Goal: Information Seeking & Learning: Learn about a topic

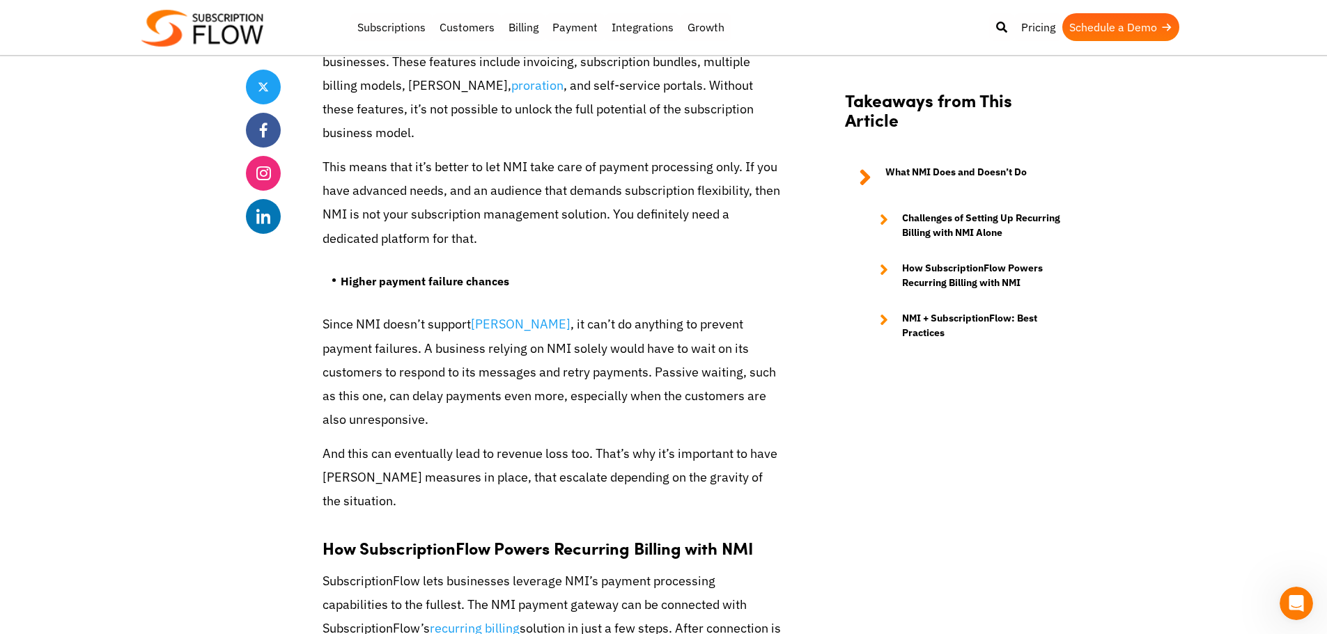
scroll to position [2855, 0]
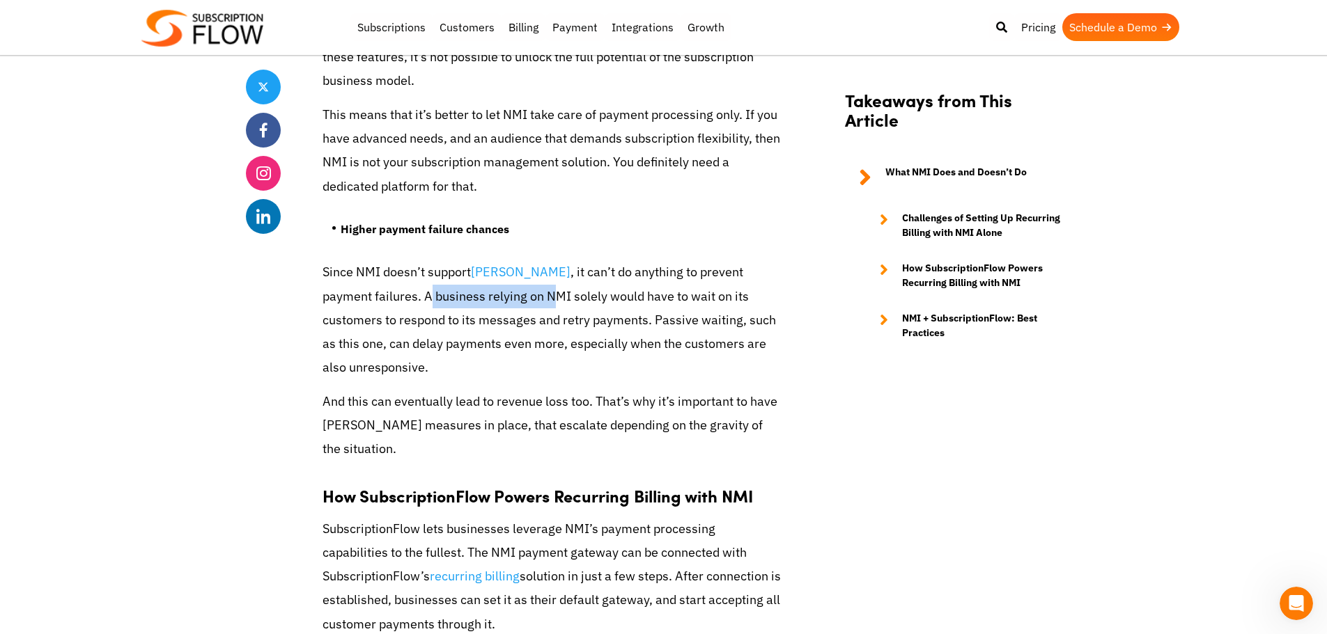
drag, startPoint x: 374, startPoint y: 276, endPoint x: 502, endPoint y: 276, distance: 128.1
click at [502, 276] on p "Since NMI doesn’t support [PERSON_NAME] , it can’t do anything to prevent payme…" at bounding box center [552, 319] width 460 height 119
drag, startPoint x: 346, startPoint y: 306, endPoint x: 419, endPoint y: 302, distance: 72.6
click at [412, 302] on p "Since NMI doesn’t support [PERSON_NAME] , it can’t do anything to prevent payme…" at bounding box center [552, 319] width 460 height 119
drag, startPoint x: 491, startPoint y: 299, endPoint x: 520, endPoint y: 299, distance: 29.3
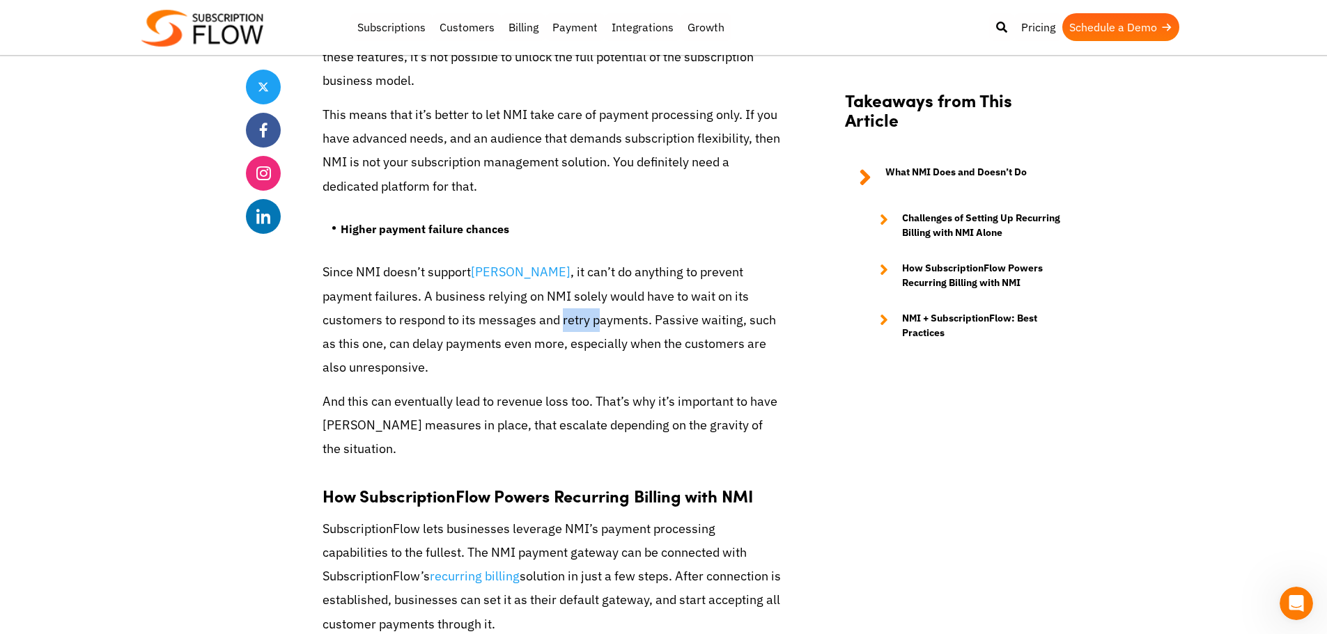
click at [520, 299] on p "Since NMI doesn’t support [PERSON_NAME] , it can’t do anything to prevent payme…" at bounding box center [552, 319] width 460 height 119
drag, startPoint x: 329, startPoint y: 327, endPoint x: 469, endPoint y: 324, distance: 140.7
click at [469, 324] on p "Since NMI doesn’t support [PERSON_NAME] , it can’t do anything to prevent payme…" at bounding box center [552, 319] width 460 height 119
drag, startPoint x: 497, startPoint y: 324, endPoint x: 559, endPoint y: 325, distance: 62.0
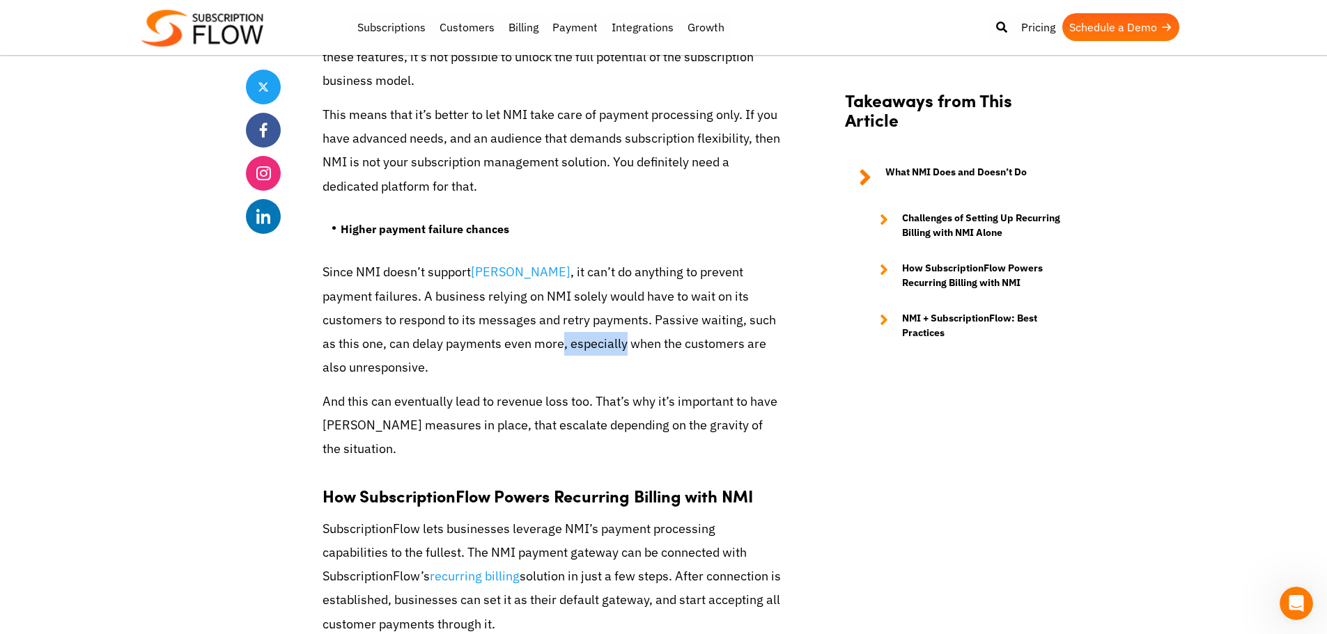
click at [557, 325] on p "Since NMI doesn’t support [PERSON_NAME] , it can’t do anything to prevent payme…" at bounding box center [552, 319] width 460 height 119
drag, startPoint x: 320, startPoint y: 346, endPoint x: 381, endPoint y: 343, distance: 60.7
click at [381, 343] on div "Share How to Set Up Recurring Billing Using the NMI Gateway [DATE] by Editorial…" at bounding box center [664, 245] width 836 height 5533
click at [381, 343] on p "Since NMI doesn’t support [PERSON_NAME] , it can’t do anything to prevent payme…" at bounding box center [552, 319] width 460 height 119
drag, startPoint x: 333, startPoint y: 380, endPoint x: 591, endPoint y: 380, distance: 257.7
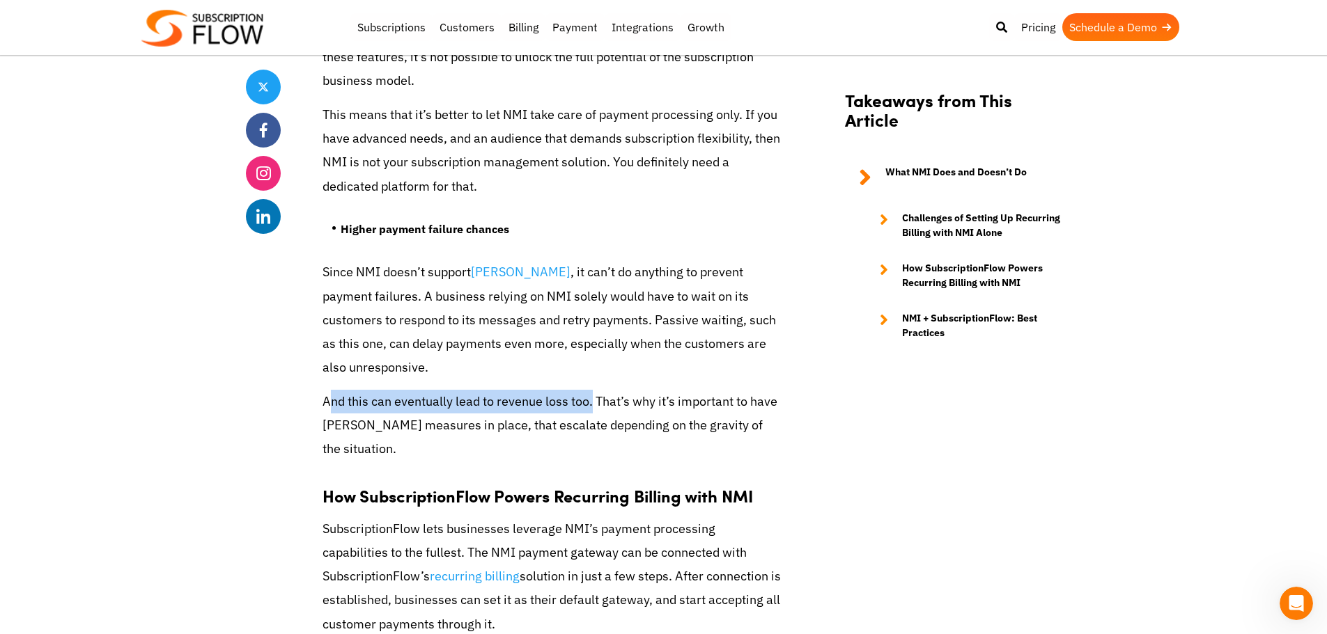
click at [591, 390] on p "And this can eventually lead to revenue loss too. That’s why it’s important to …" at bounding box center [552, 426] width 460 height 72
click at [345, 272] on p "Since NMI doesn’t support [PERSON_NAME] , it can’t do anything to prevent payme…" at bounding box center [552, 319] width 460 height 119
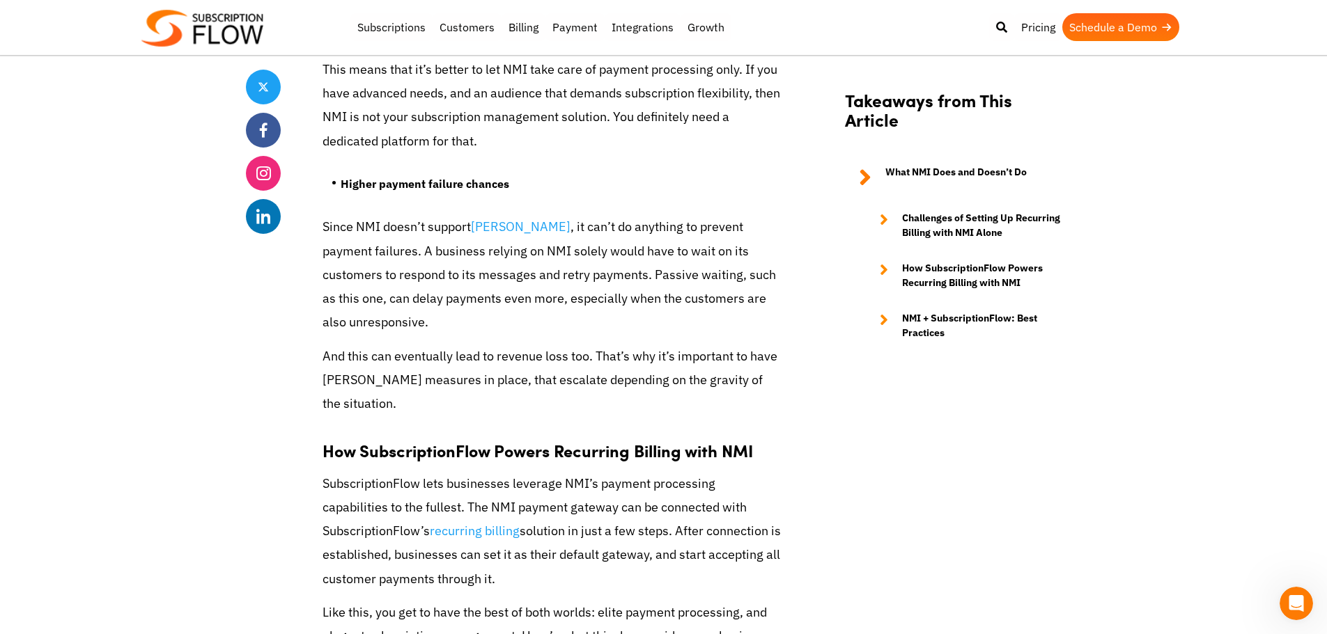
scroll to position [2925, 0]
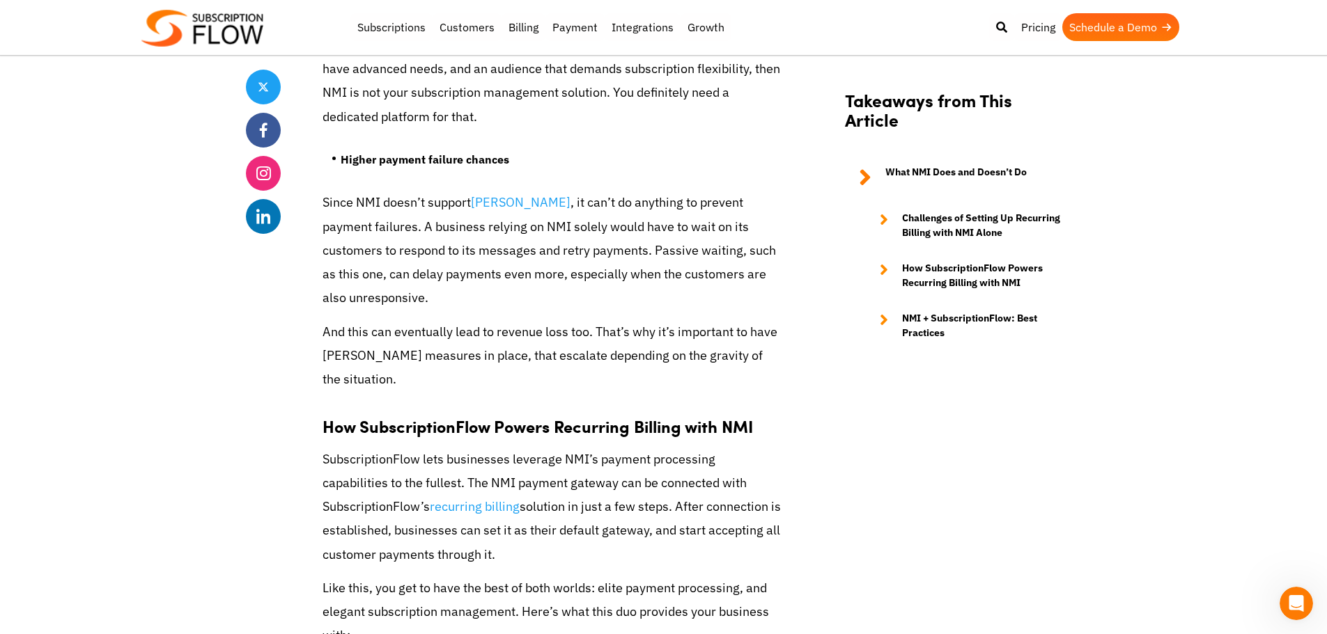
click at [671, 261] on p "Since NMI doesn’t support [PERSON_NAME] , it can’t do anything to prevent payme…" at bounding box center [552, 250] width 460 height 119
click at [669, 252] on p "Since NMI doesn’t support [PERSON_NAME] , it can’t do anything to prevent payme…" at bounding box center [552, 250] width 460 height 119
click at [632, 235] on p "Since NMI doesn’t support [PERSON_NAME] , it can’t do anything to prevent payme…" at bounding box center [552, 250] width 460 height 119
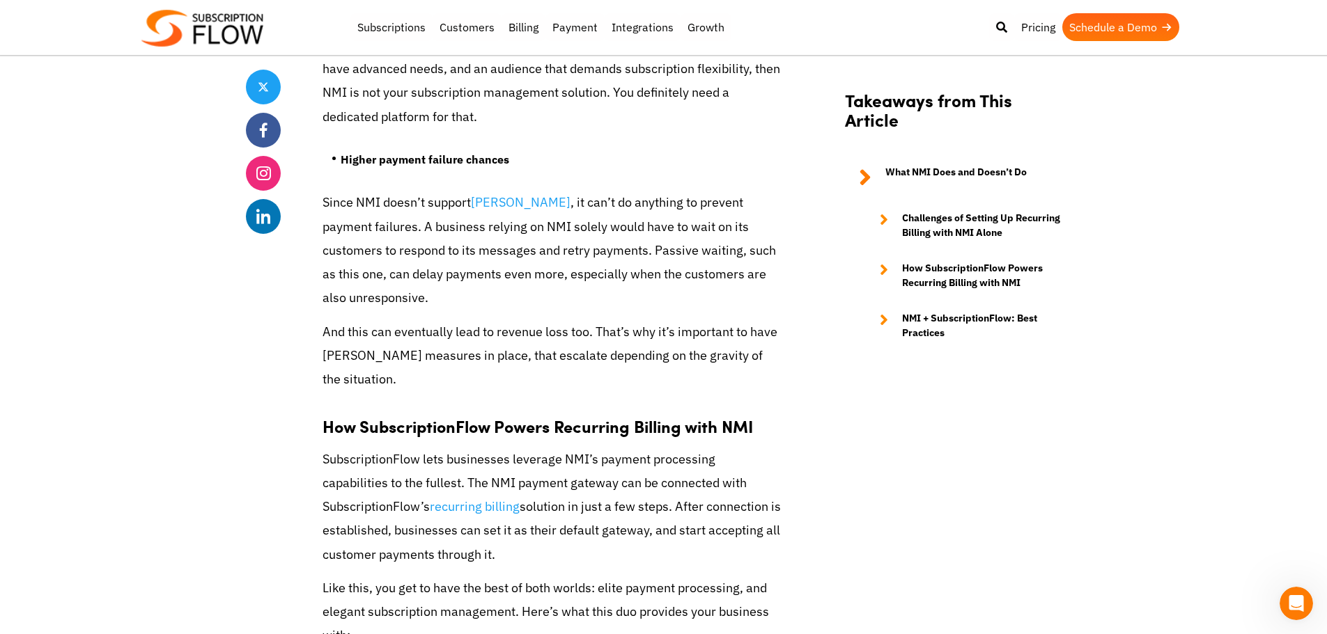
click at [601, 223] on p "Since NMI doesn’t support [PERSON_NAME] , it can’t do anything to prevent payme…" at bounding box center [552, 250] width 460 height 119
click at [605, 203] on p "Since NMI doesn’t support [PERSON_NAME] , it can’t do anything to prevent payme…" at bounding box center [552, 250] width 460 height 119
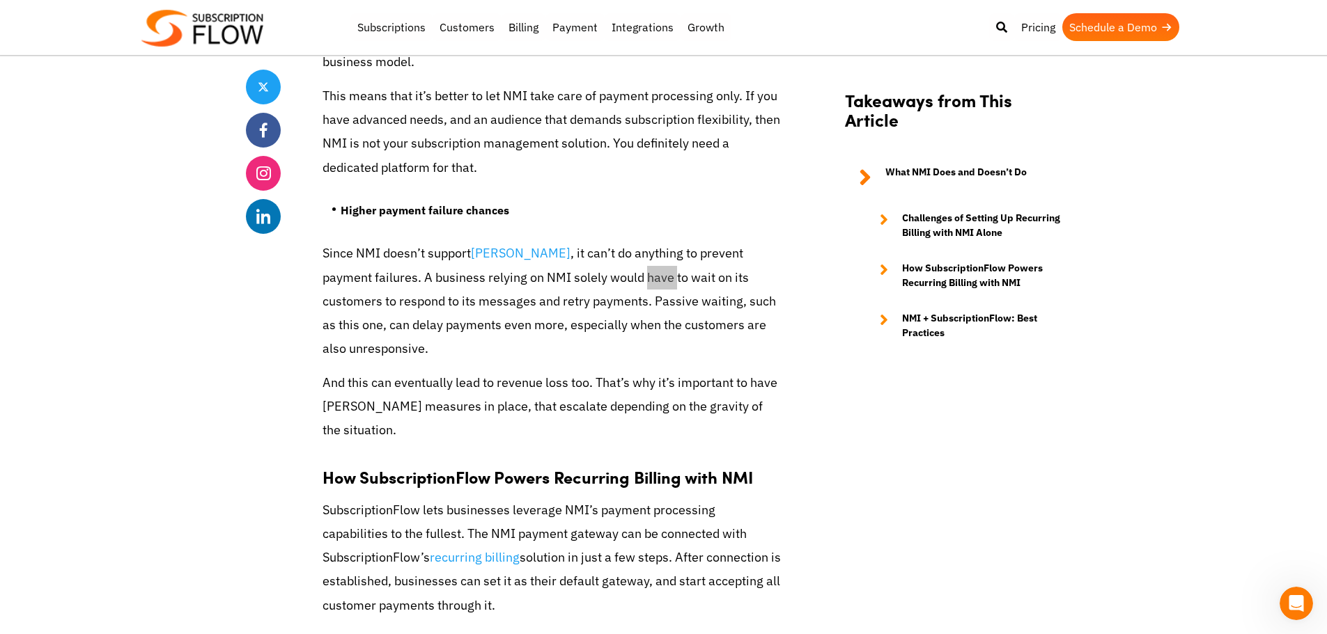
scroll to position [2855, 0]
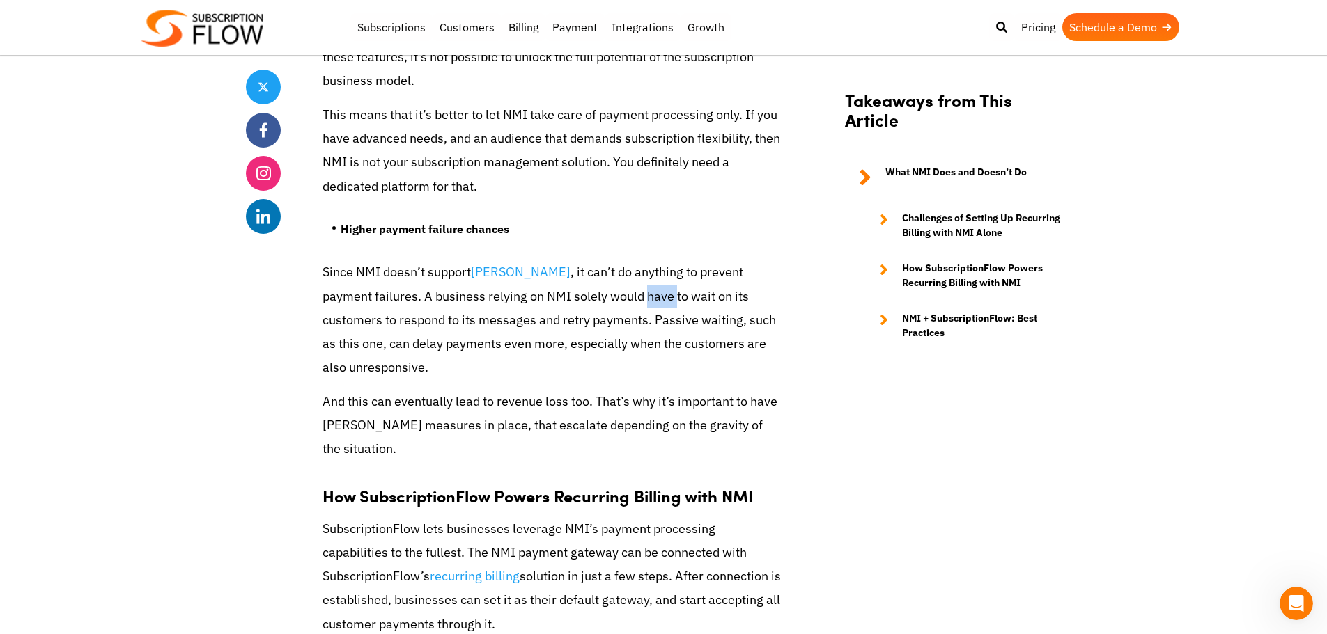
click at [543, 348] on p "Since NMI doesn’t support [PERSON_NAME] , it can’t do anything to prevent payme…" at bounding box center [552, 319] width 460 height 119
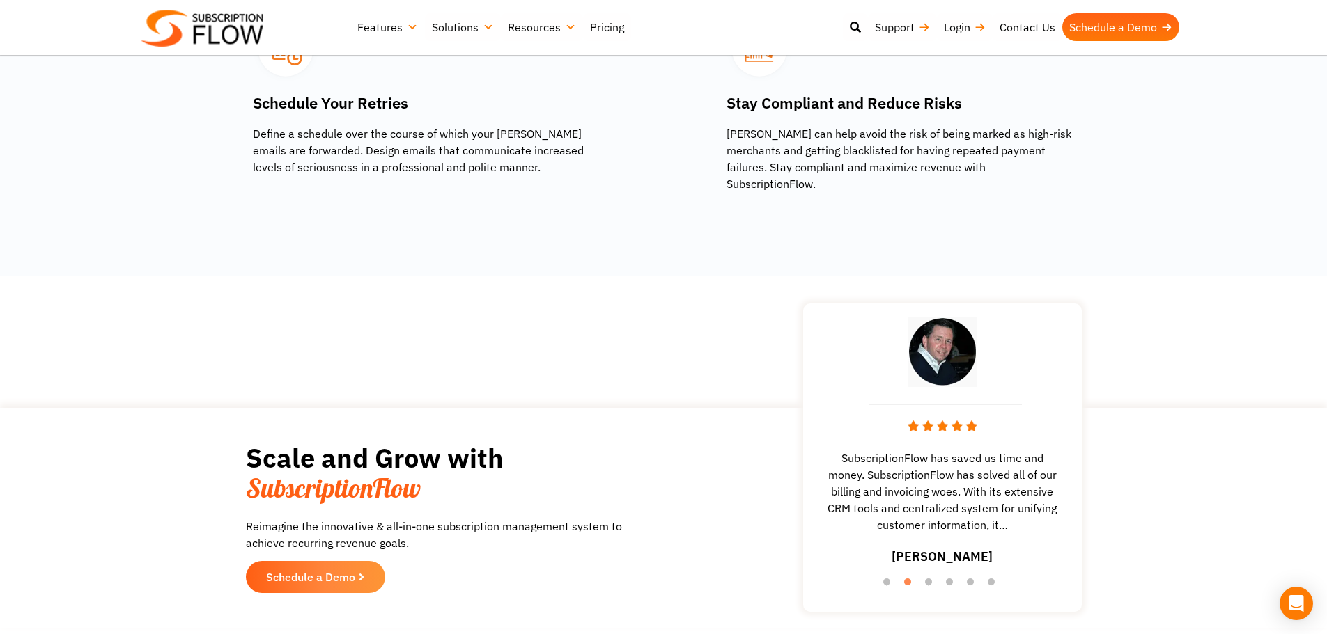
scroll to position [2298, 0]
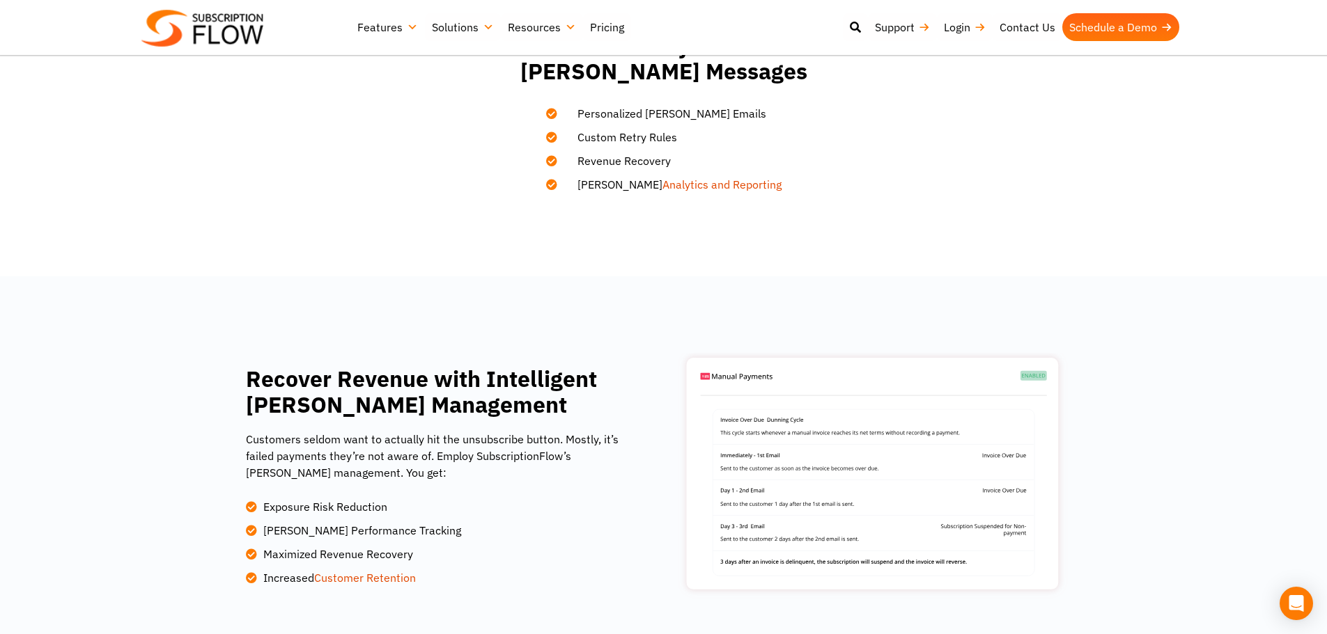
scroll to position [627, 0]
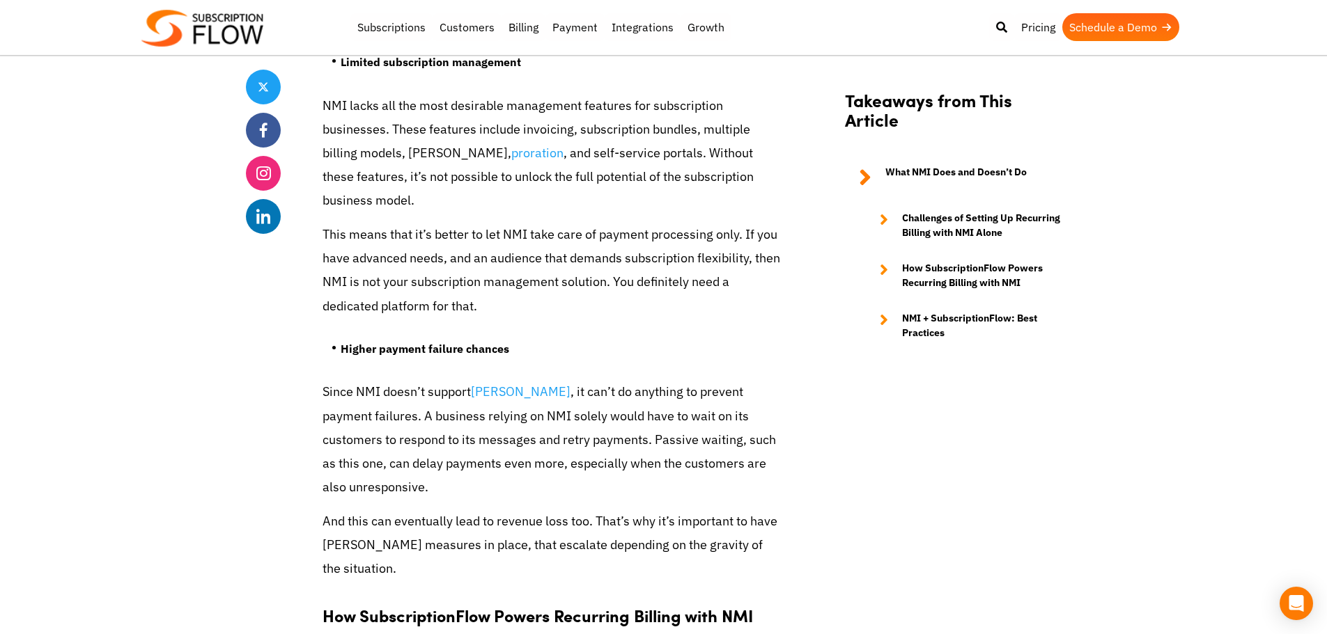
scroll to position [2786, 0]
